Goal: Task Accomplishment & Management: Use online tool/utility

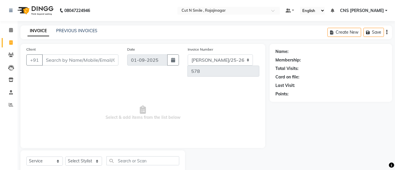
select select "service"
click at [53, 54] on input "Client" at bounding box center [80, 59] width 76 height 11
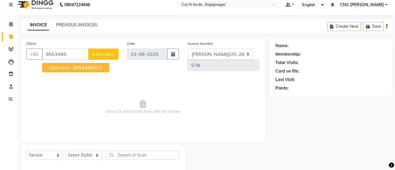
click at [55, 67] on span "Dharshan" at bounding box center [59, 68] width 21 height 6
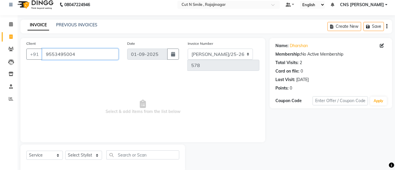
click at [96, 56] on input "9553495004" at bounding box center [80, 54] width 76 height 11
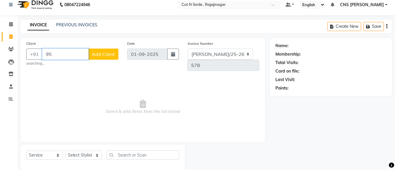
type input "9"
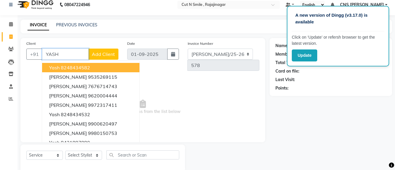
click at [58, 65] on span "Yash" at bounding box center [54, 68] width 11 height 6
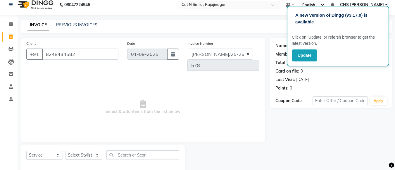
click at [217, 102] on span "Select & add items from the list below" at bounding box center [142, 107] width 233 height 59
click at [102, 58] on input "8248434582" at bounding box center [80, 54] width 76 height 11
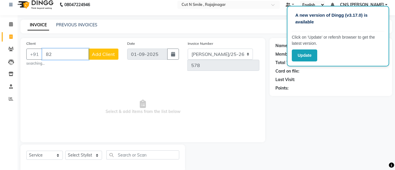
type input "8"
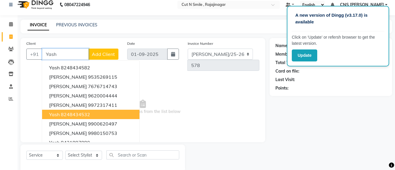
click at [77, 111] on button "yash 8248434532" at bounding box center [90, 114] width 97 height 9
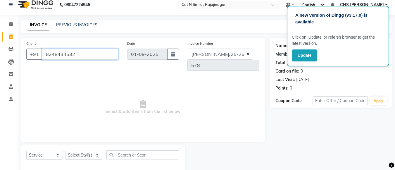
click at [104, 51] on input "8248434532" at bounding box center [80, 54] width 76 height 11
type input "8"
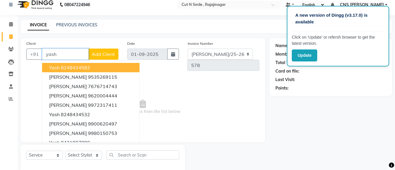
click at [71, 67] on ngb-highlight "8248434582" at bounding box center [75, 68] width 29 height 6
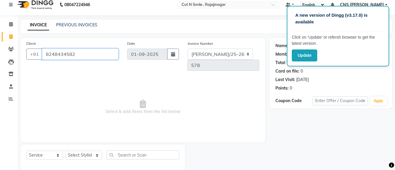
click at [85, 49] on input "8248434582" at bounding box center [80, 54] width 76 height 11
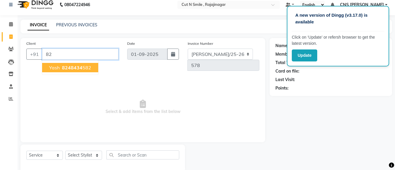
type input "8"
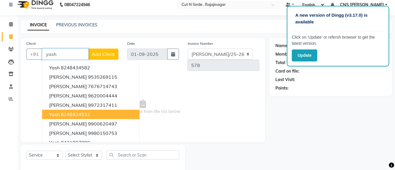
click at [75, 113] on ngb-highlight "8248434532" at bounding box center [75, 114] width 29 height 6
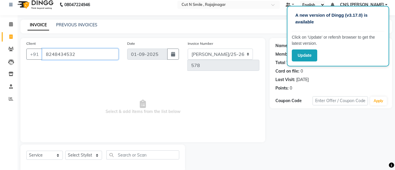
click at [93, 56] on input "8248434532" at bounding box center [80, 54] width 76 height 11
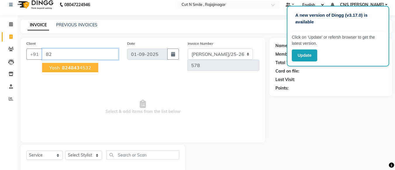
type input "8"
click at [60, 65] on button "Yash 8548857 844" at bounding box center [70, 67] width 56 height 9
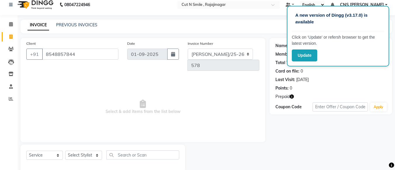
click at [291, 95] on icon "button" at bounding box center [292, 97] width 4 height 4
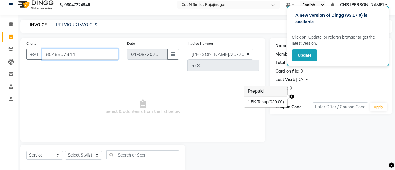
click at [99, 50] on input "8548857844" at bounding box center [80, 54] width 76 height 11
click at [87, 52] on input "8548857844" at bounding box center [80, 54] width 76 height 11
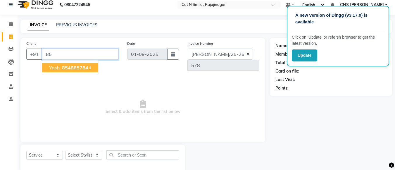
type input "8"
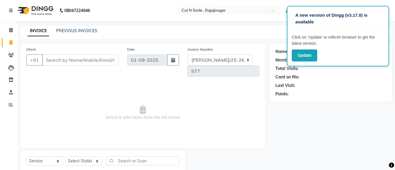
select select "service"
click at [62, 56] on input "Client" at bounding box center [80, 59] width 76 height 11
type input "9686839782"
